Goal: Navigation & Orientation: Find specific page/section

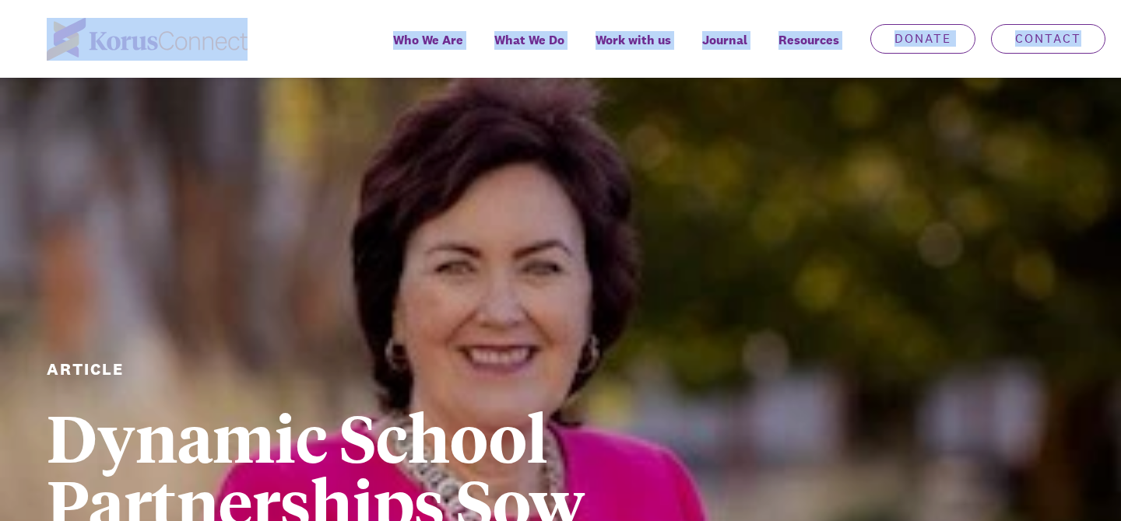
drag, startPoint x: 51, startPoint y: 7, endPoint x: 48, endPoint y: 111, distance: 104.3
click at [32, 19] on div "Who We Are Learn more about us. Our Story Our Beliefs Purpose, Vision & Mission…" at bounding box center [560, 39] width 1121 height 78
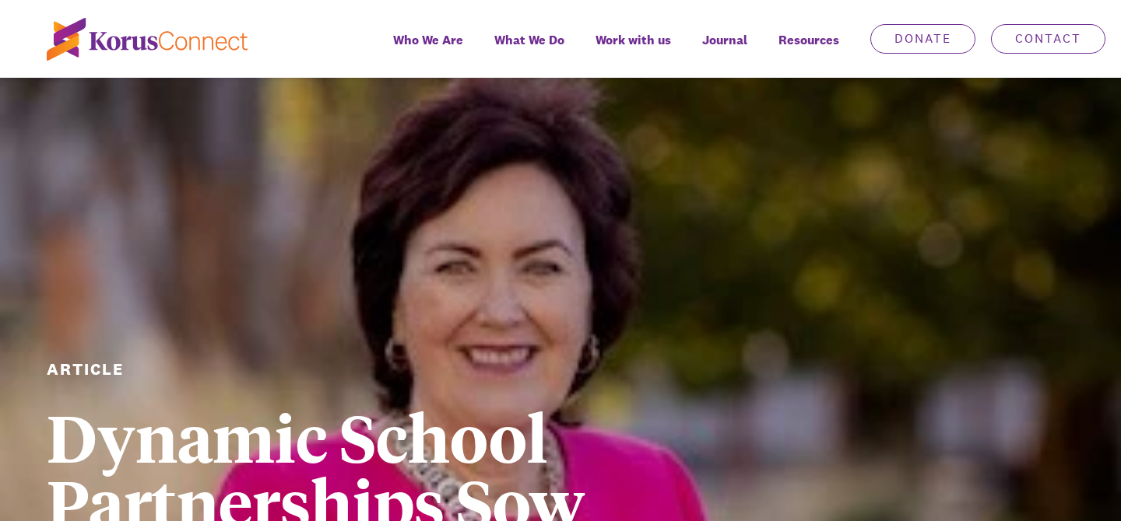
click at [75, 151] on div "Article Dynamic School Partnerships Sow Positive Outcomes 21 March 2023" at bounding box center [560, 412] width 1121 height 668
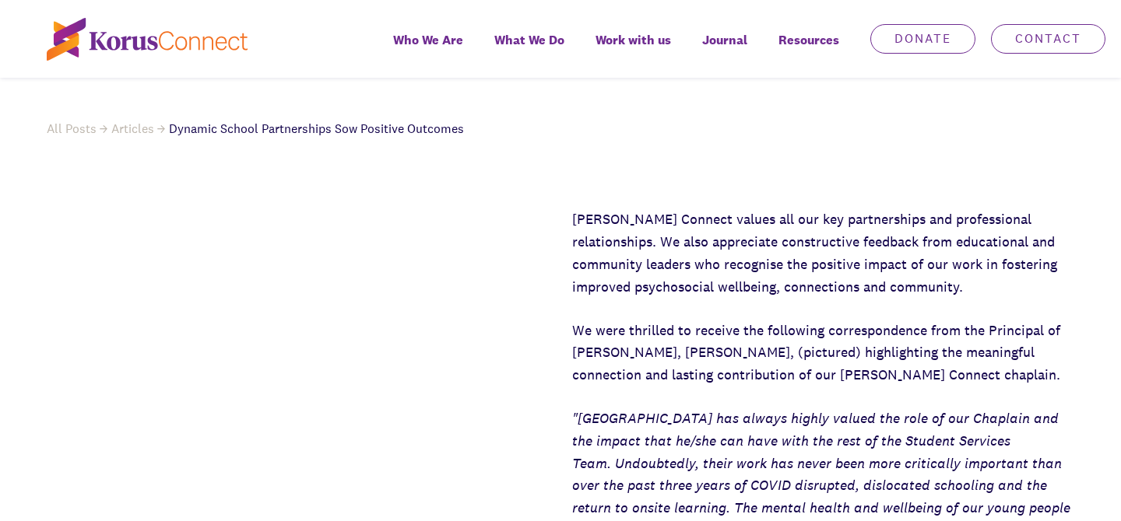
scroll to position [689, 0]
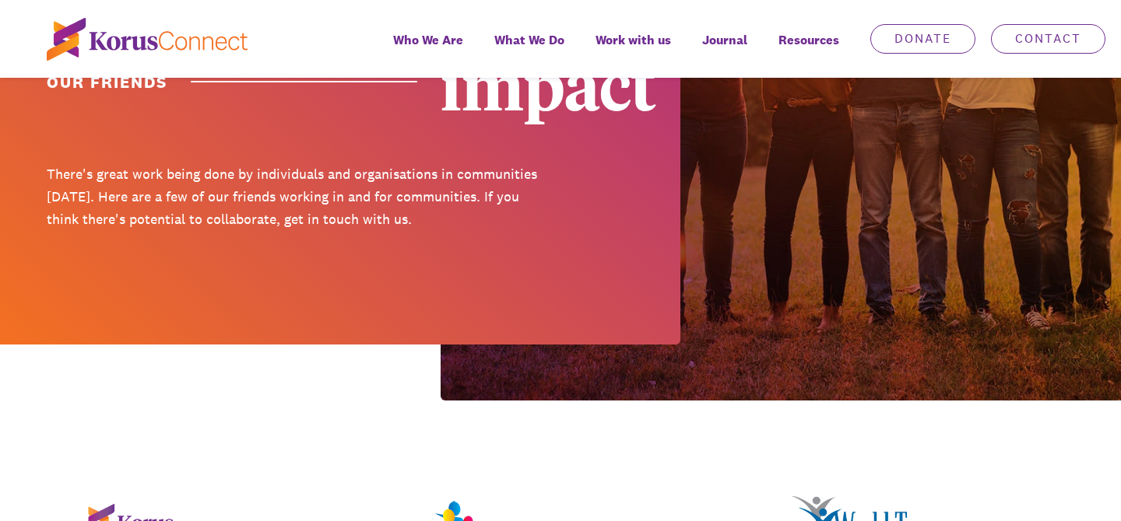
click at [315, 261] on div at bounding box center [340, 55] width 680 height 580
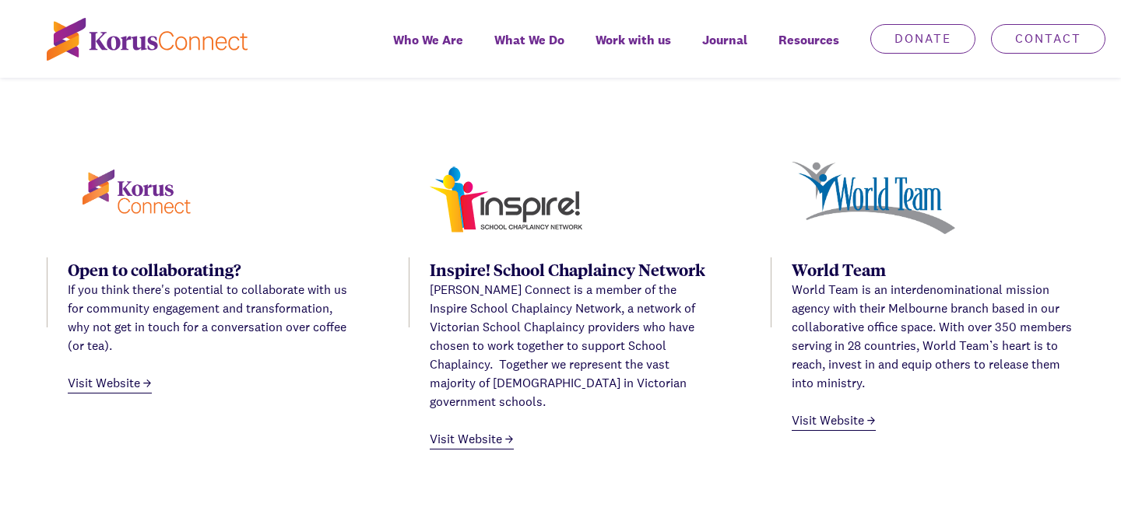
scroll to position [655, 0]
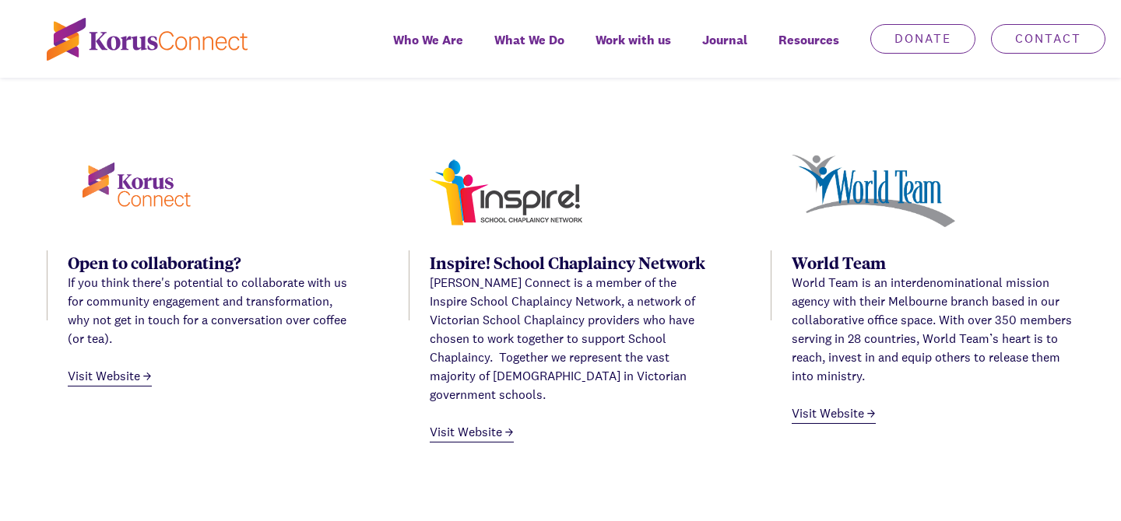
click at [145, 380] on link "Visit Website" at bounding box center [110, 376] width 84 height 19
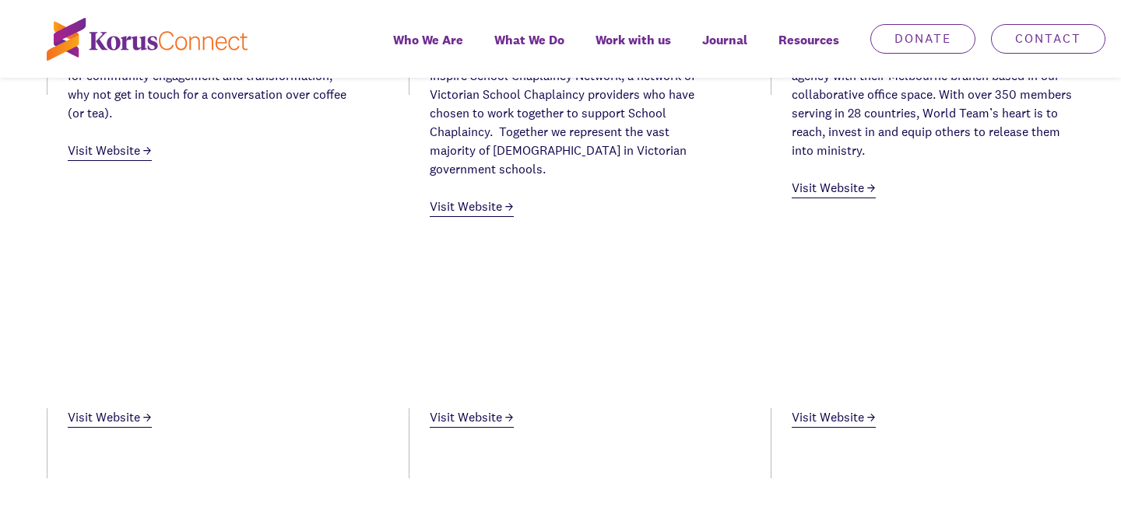
click at [472, 409] on link "Visit Website" at bounding box center [472, 418] width 84 height 19
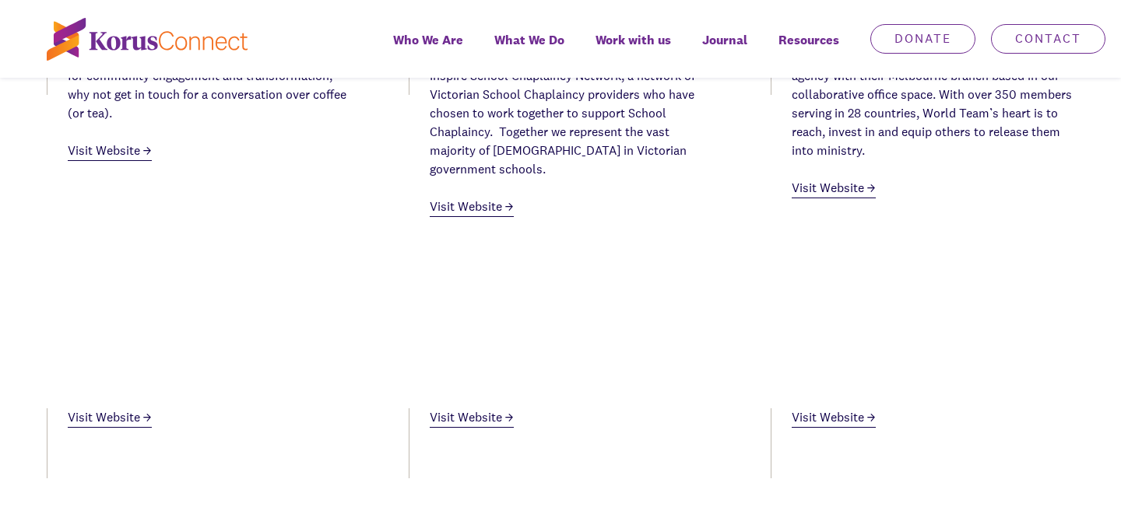
click at [442, 409] on link "Visit Website" at bounding box center [472, 418] width 84 height 19
click at [128, 409] on link "Visit Website" at bounding box center [110, 418] width 84 height 19
click at [296, 380] on li "Visit Website" at bounding box center [199, 370] width 304 height 118
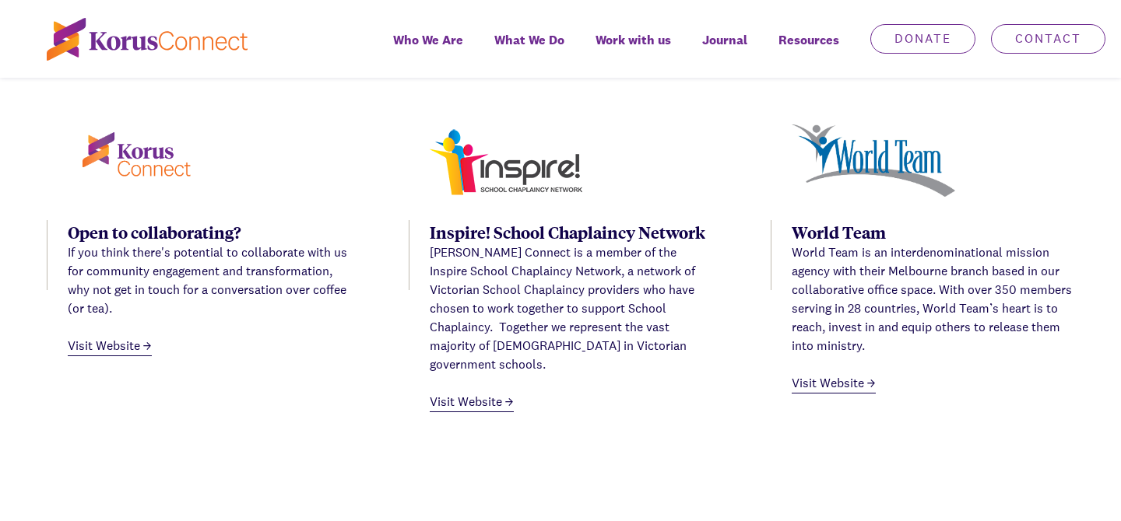
scroll to position [623, 0]
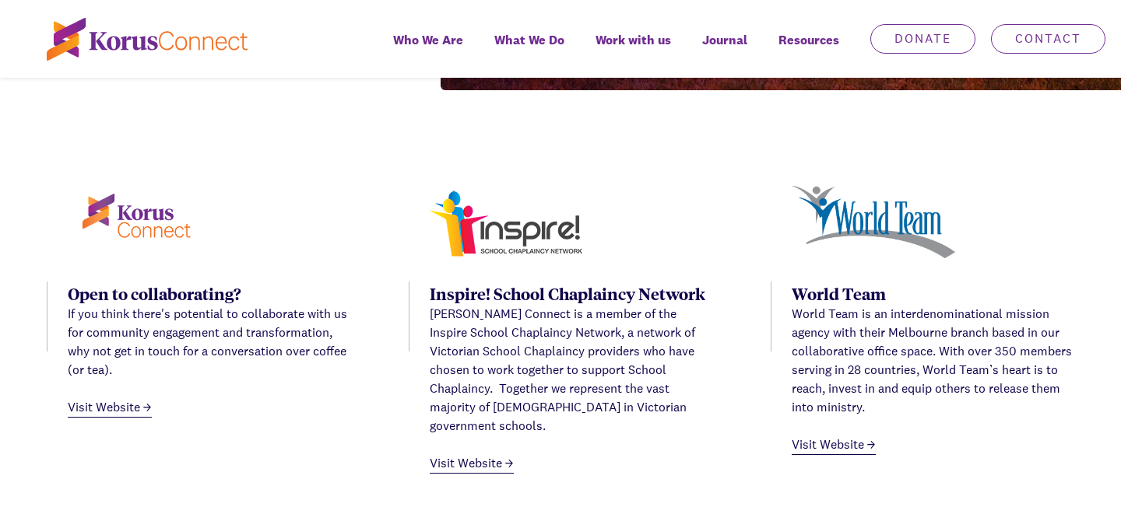
click at [476, 455] on link "Visit Website" at bounding box center [472, 464] width 84 height 19
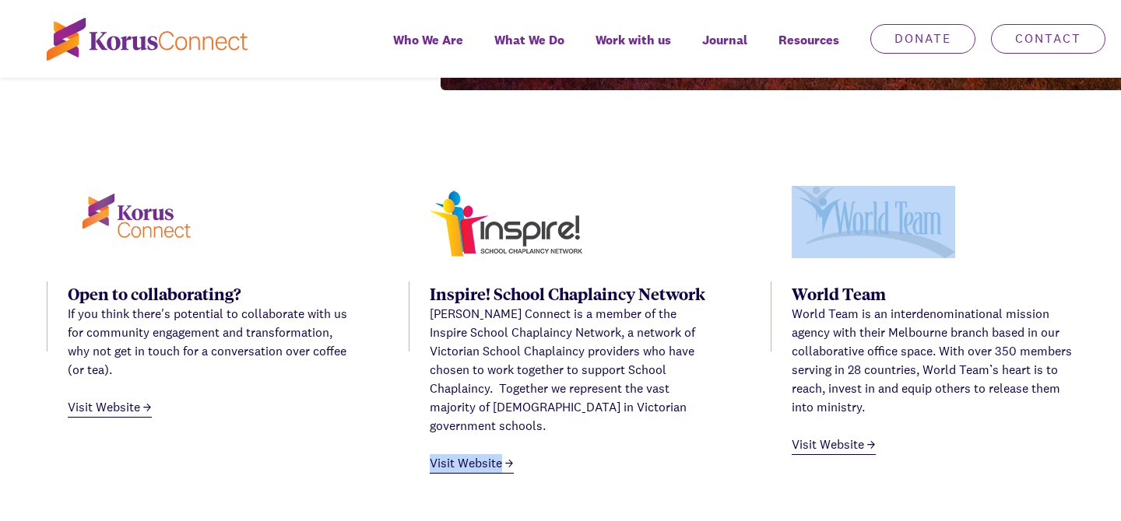
click at [476, 455] on link "Visit Website" at bounding box center [472, 464] width 84 height 19
click at [438, 455] on link "Visit Website" at bounding box center [472, 464] width 84 height 19
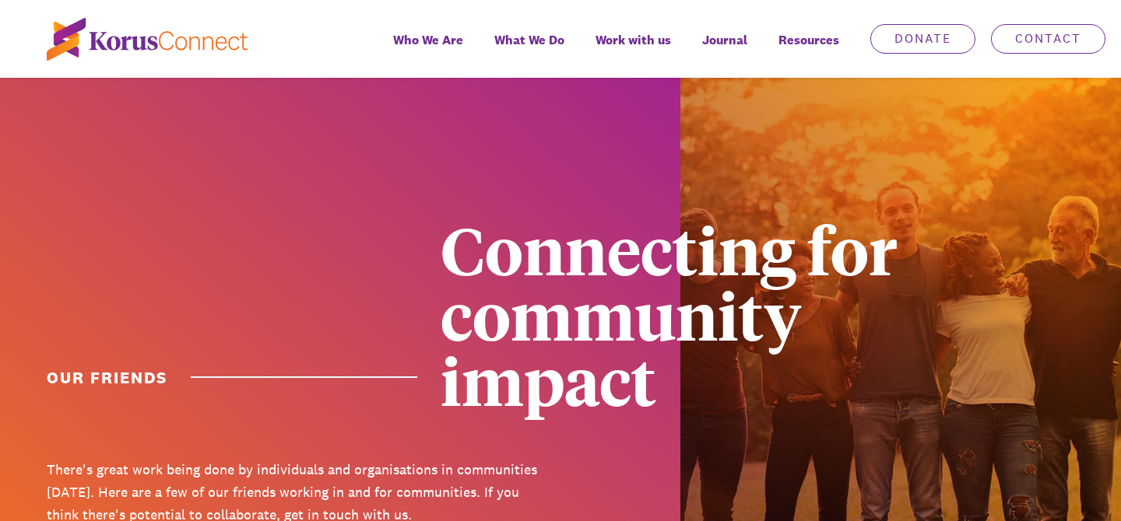
scroll to position [0, 0]
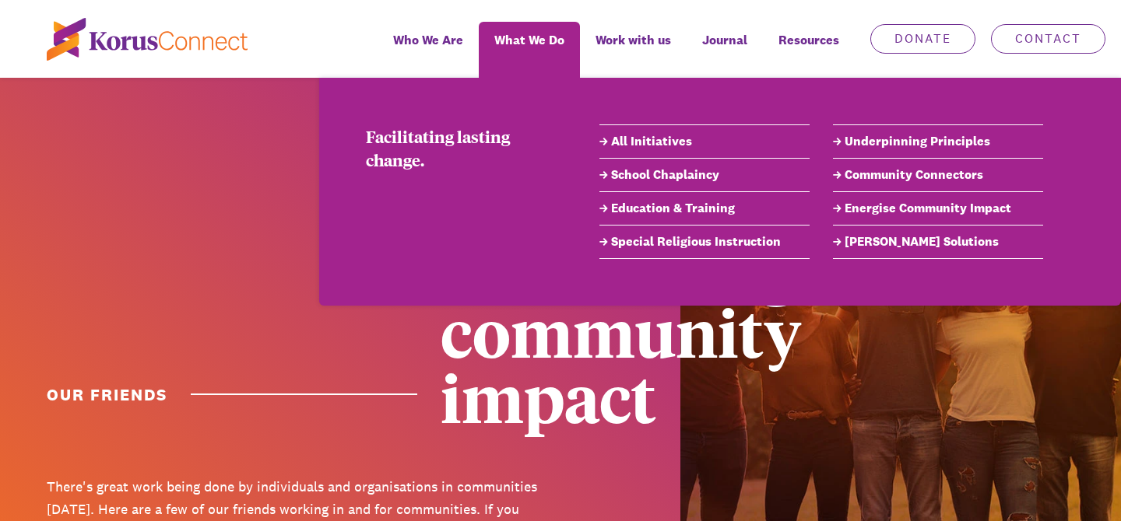
click at [867, 173] on link "Community Connectors" at bounding box center [938, 175] width 210 height 19
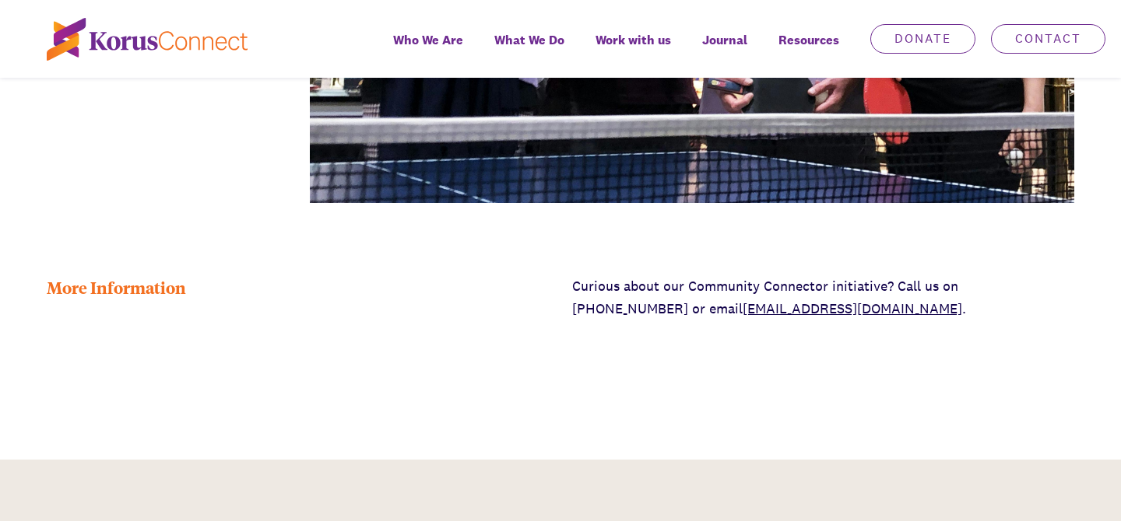
scroll to position [3896, 0]
